Goal: Find specific page/section: Find specific page/section

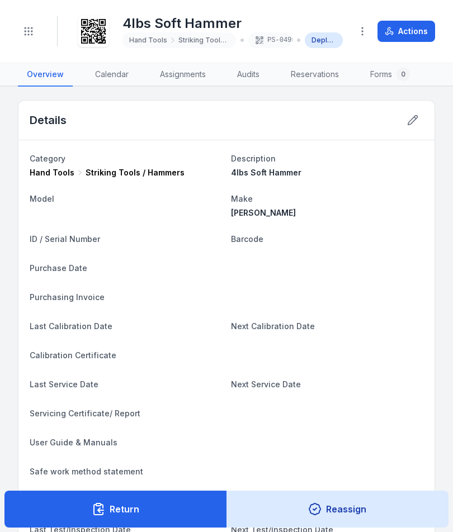
click at [29, 34] on circle "Toggle navigation" at bounding box center [28, 34] width 1 height 1
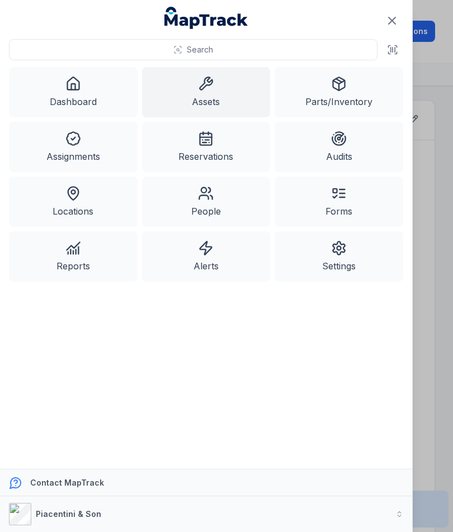
click at [89, 93] on link "Dashboard" at bounding box center [73, 92] width 129 height 50
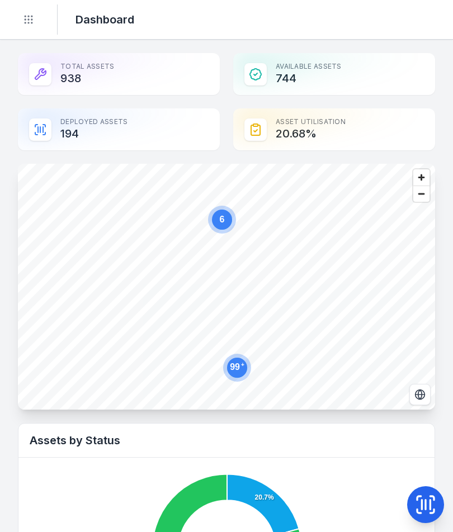
click at [421, 495] on icon at bounding box center [425, 505] width 22 height 22
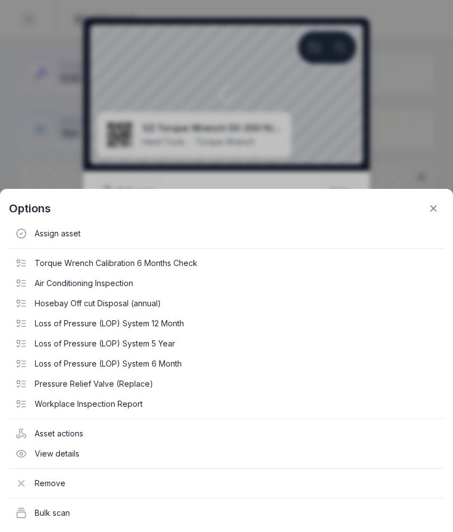
click at [425, 210] on button at bounding box center [433, 208] width 21 height 21
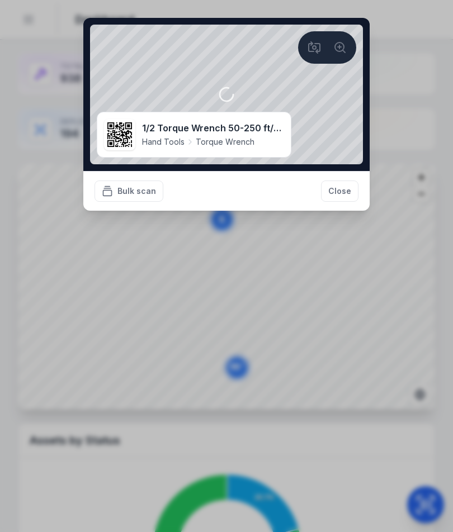
click at [153, 126] on strong "1/2 Torque Wrench 50-250 ft/lbs 1221500719" at bounding box center [212, 127] width 140 height 13
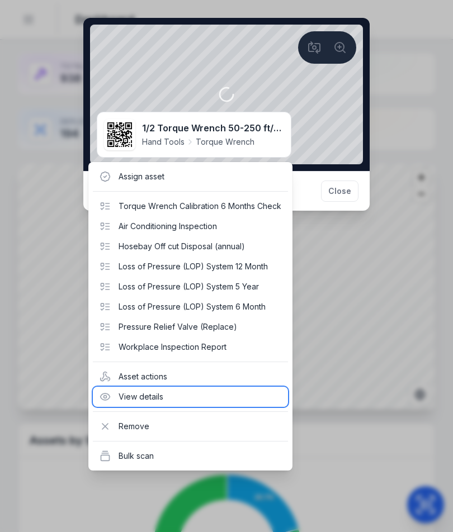
click at [145, 396] on div "View details" at bounding box center [190, 397] width 195 height 20
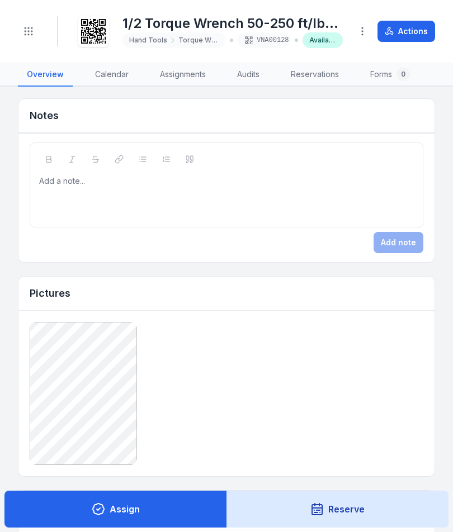
scroll to position [517, 0]
click at [39, 31] on button "Toggle Navigation" at bounding box center [28, 31] width 21 height 21
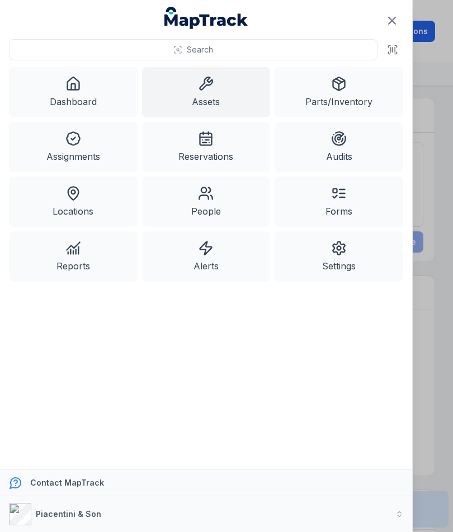
click at [223, 88] on link "Assets" at bounding box center [206, 92] width 129 height 50
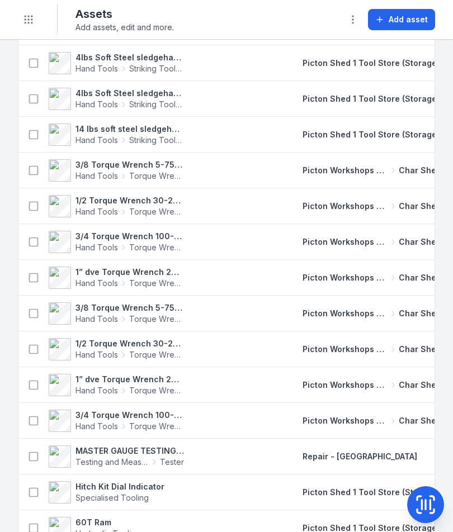
scroll to position [2395, 0]
